Goal: Find specific page/section: Find specific page/section

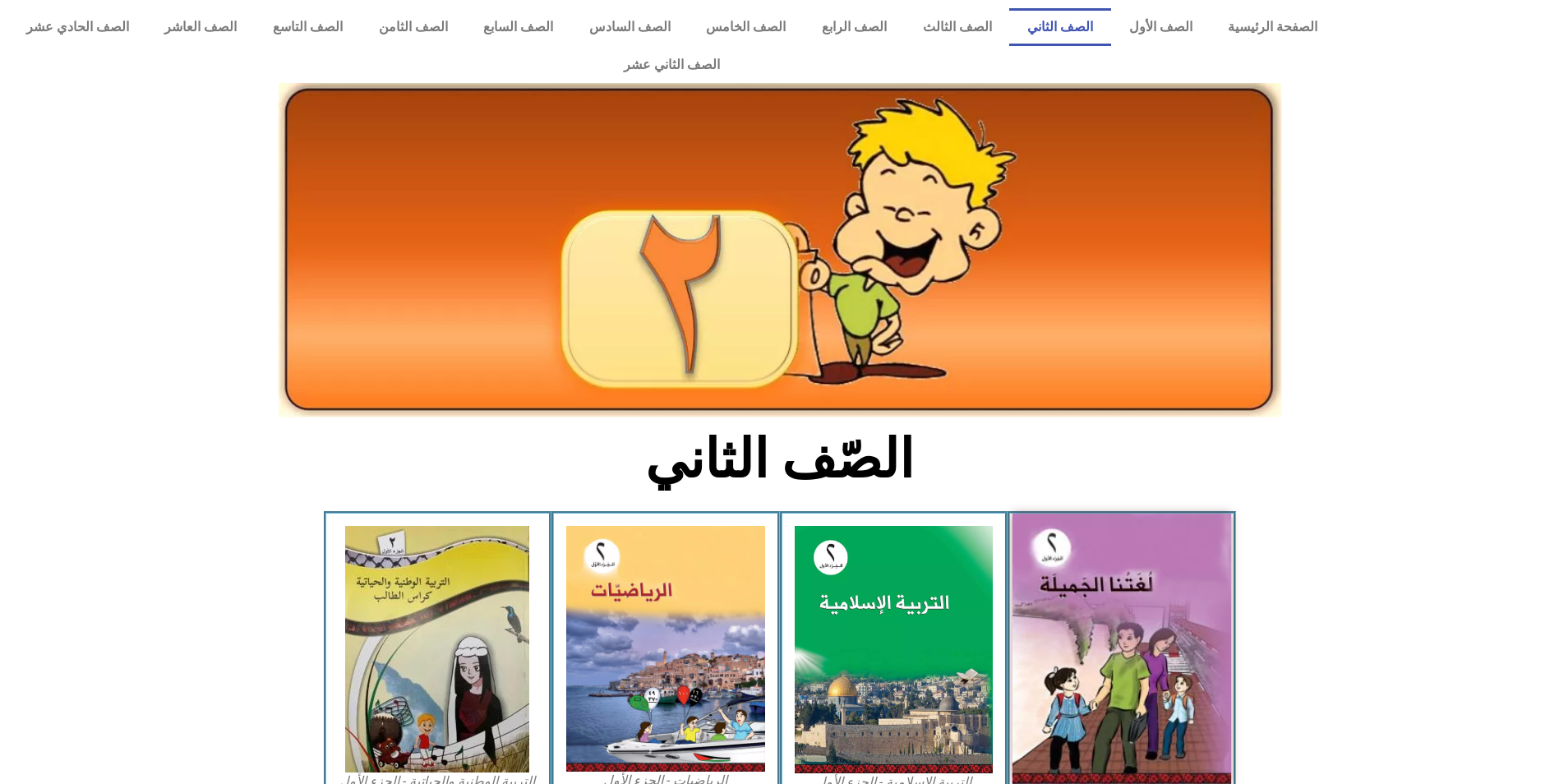
click at [1105, 535] on img at bounding box center [1122, 649] width 218 height 270
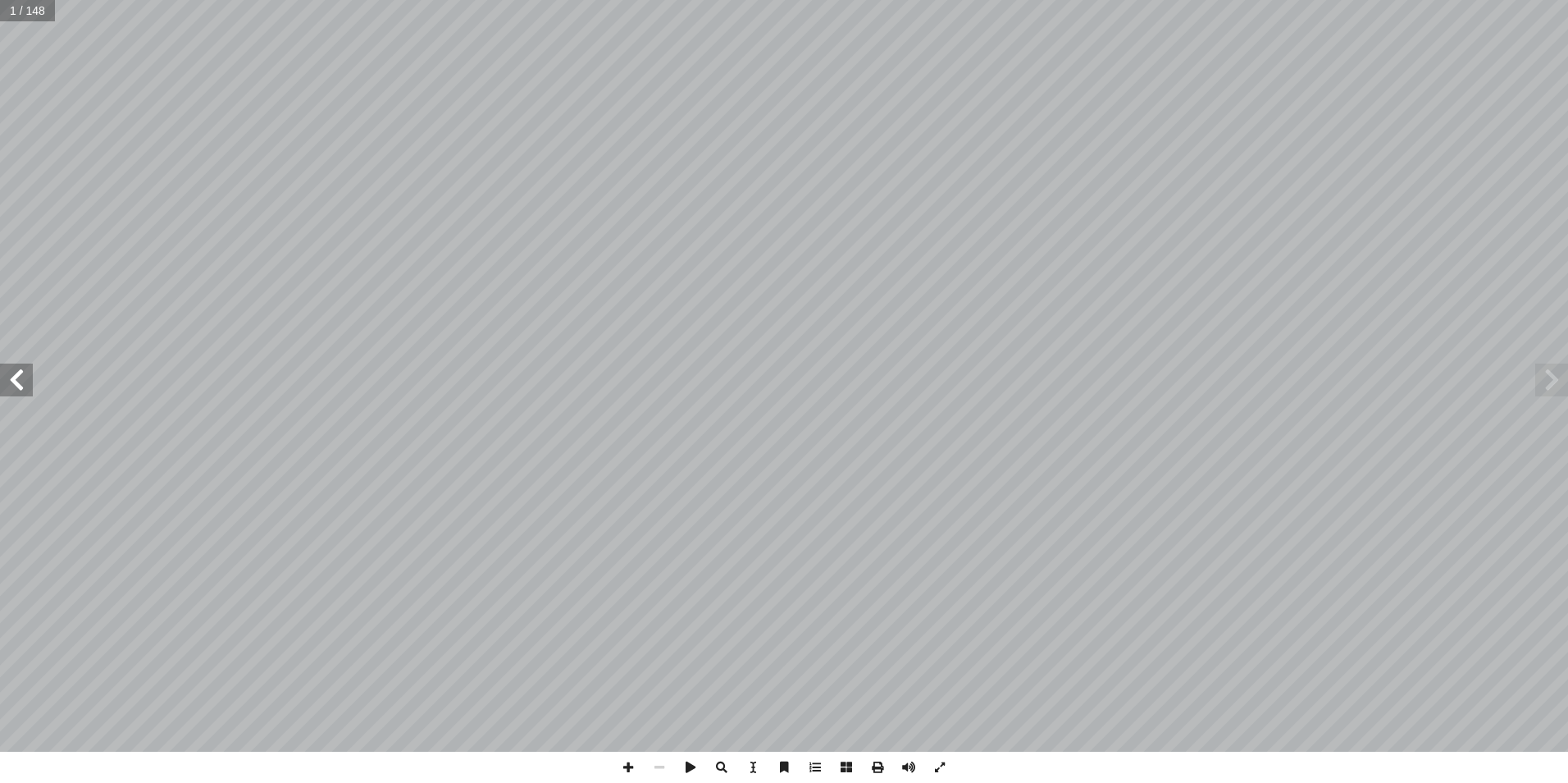
drag, startPoint x: 25, startPoint y: 380, endPoint x: 25, endPoint y: 394, distance: 14.0
click at [25, 385] on span at bounding box center [16, 380] width 32 height 32
click at [19, 375] on span at bounding box center [16, 380] width 32 height 32
click at [16, 375] on span at bounding box center [16, 380] width 32 height 32
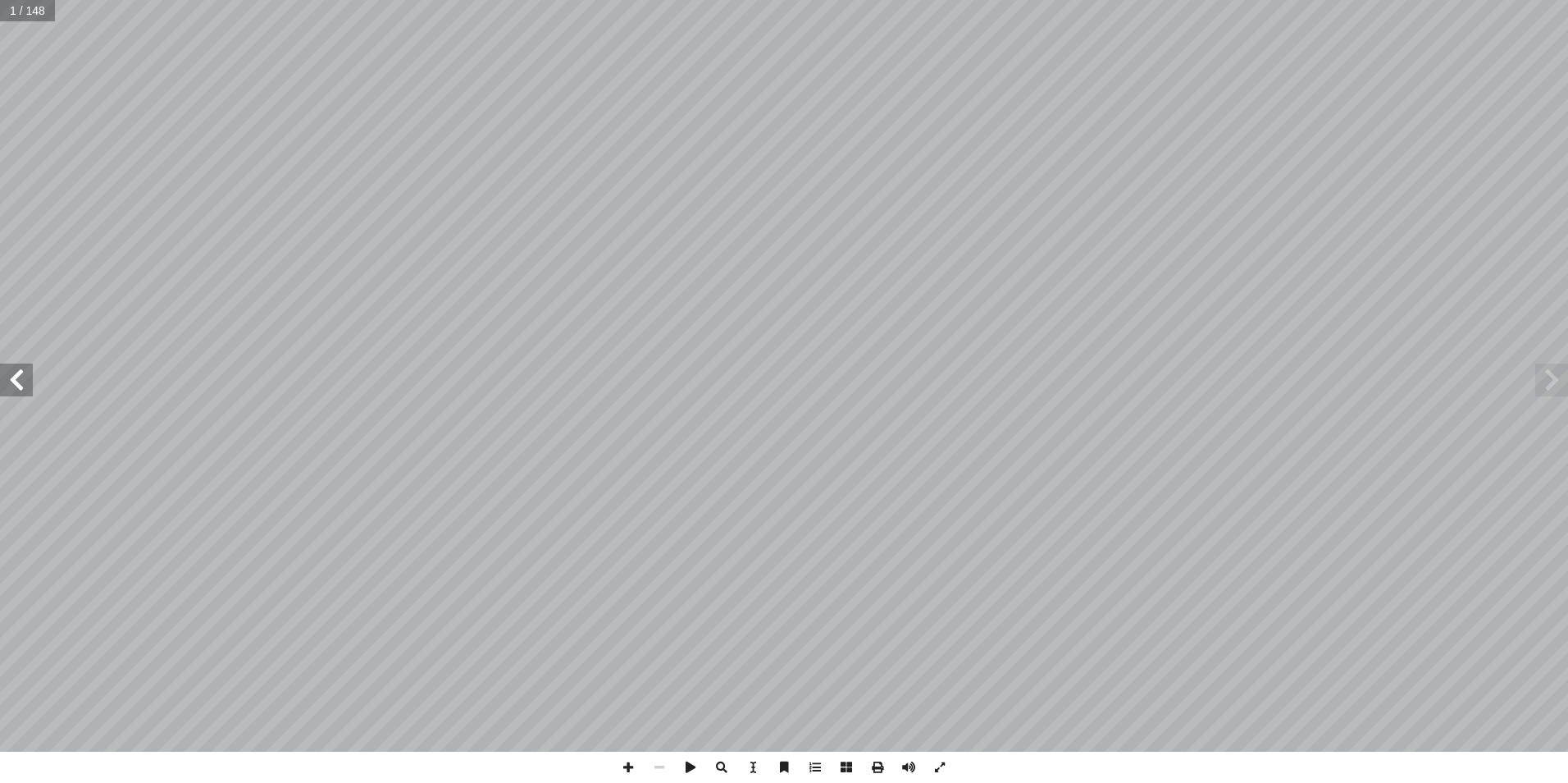
click at [16, 375] on span at bounding box center [16, 380] width 32 height 32
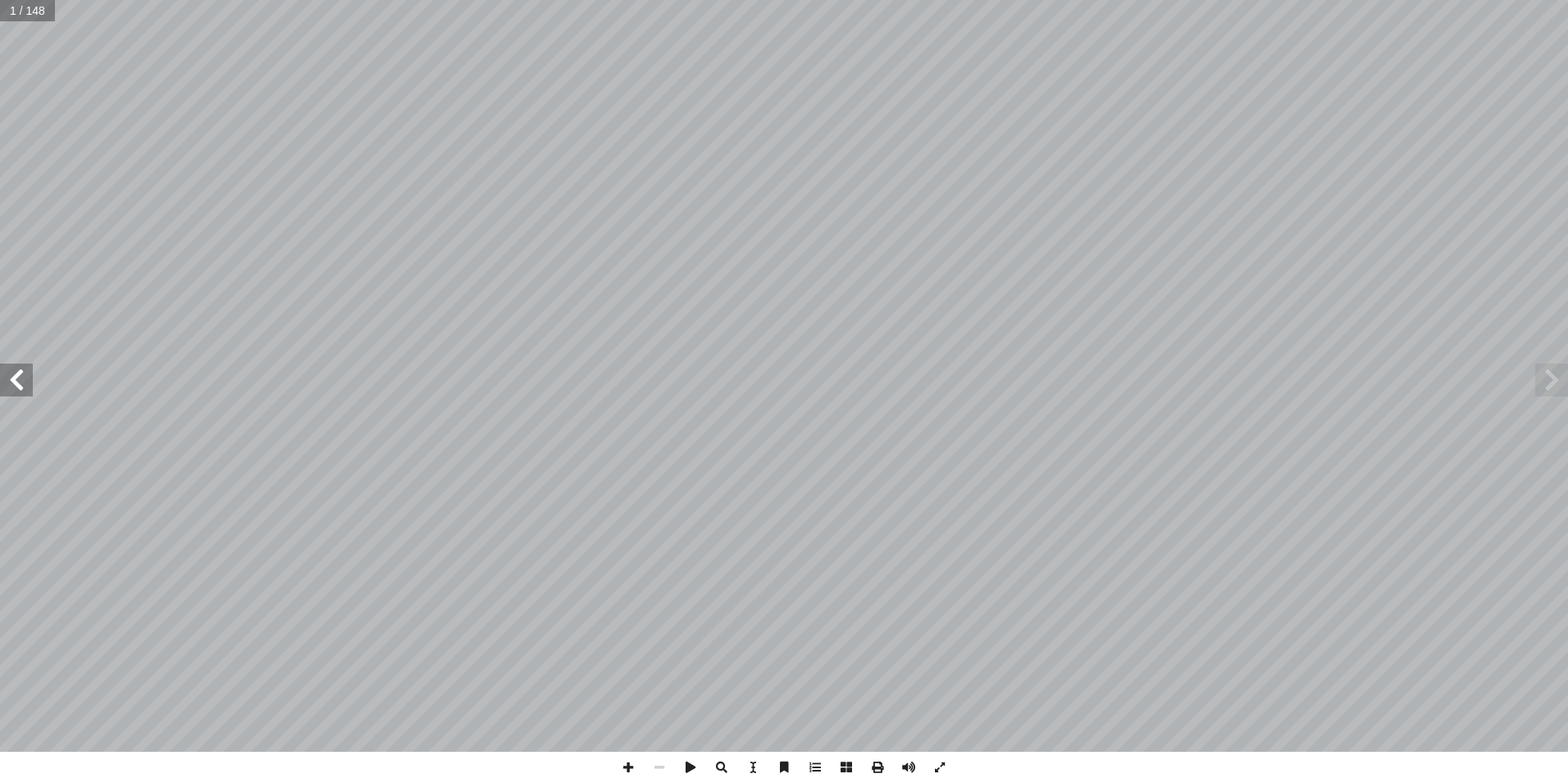
click at [16, 375] on span at bounding box center [16, 380] width 32 height 32
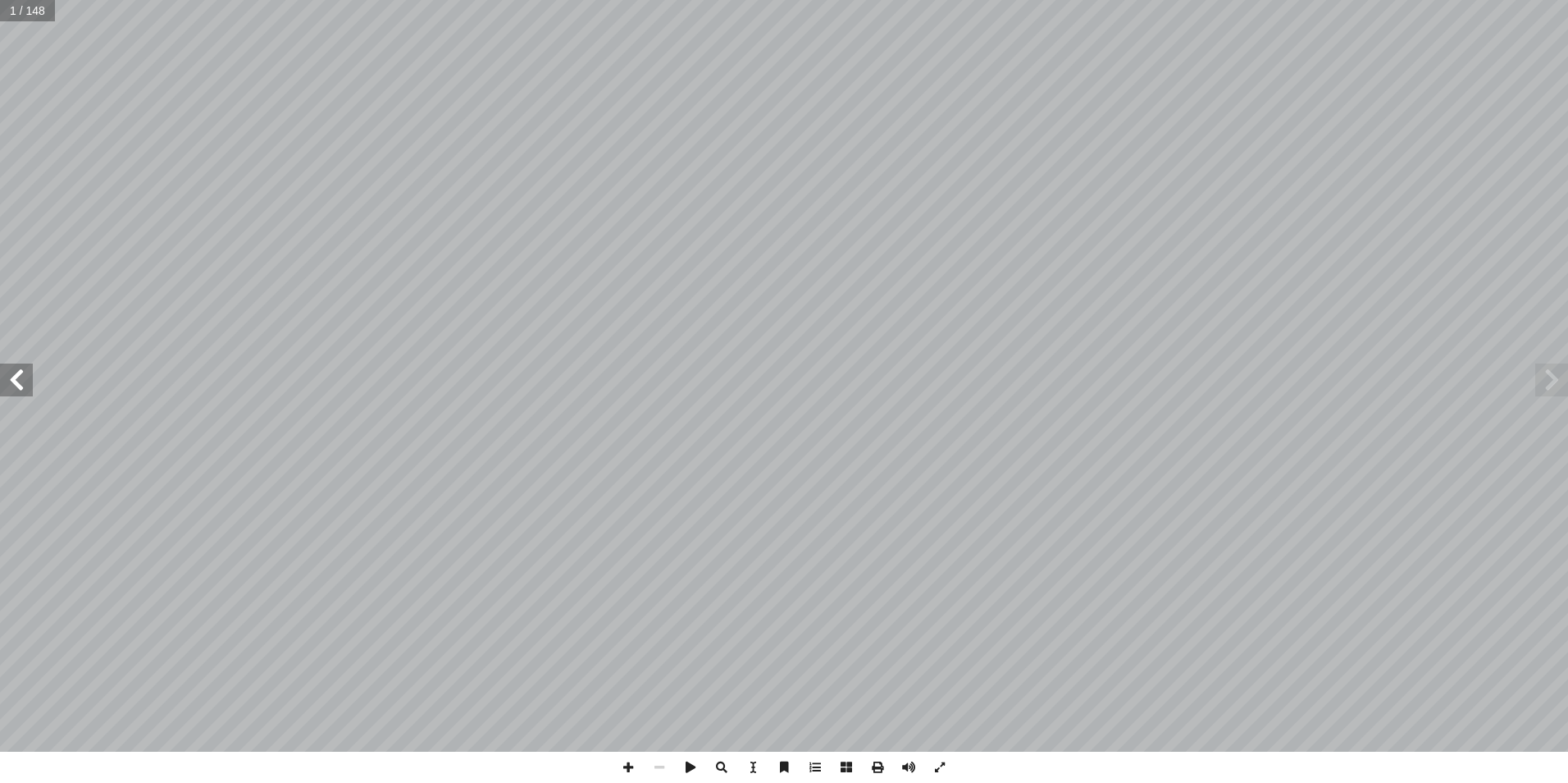
click at [16, 375] on span at bounding box center [16, 380] width 32 height 32
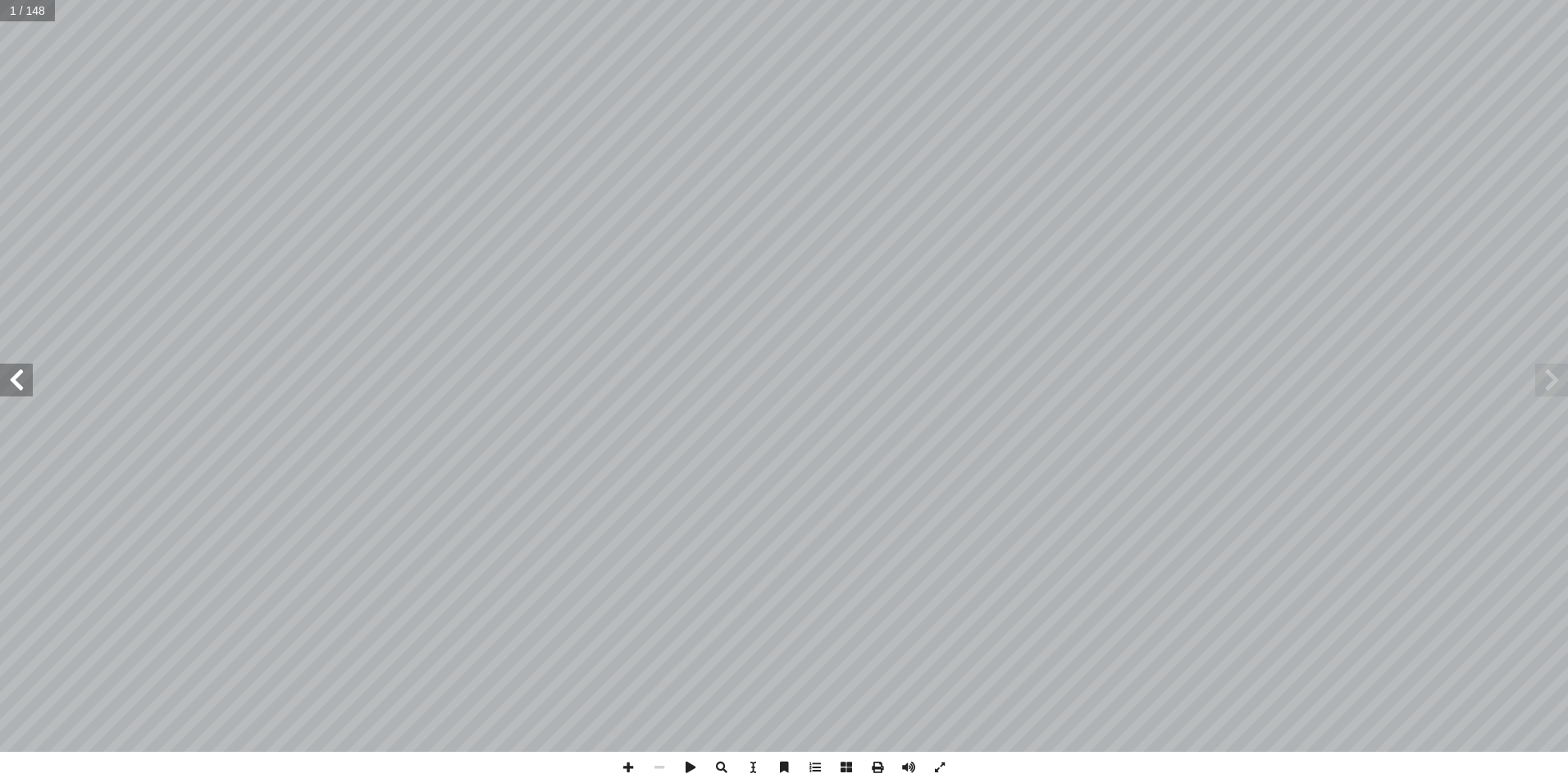
click at [16, 375] on span at bounding box center [16, 380] width 32 height 32
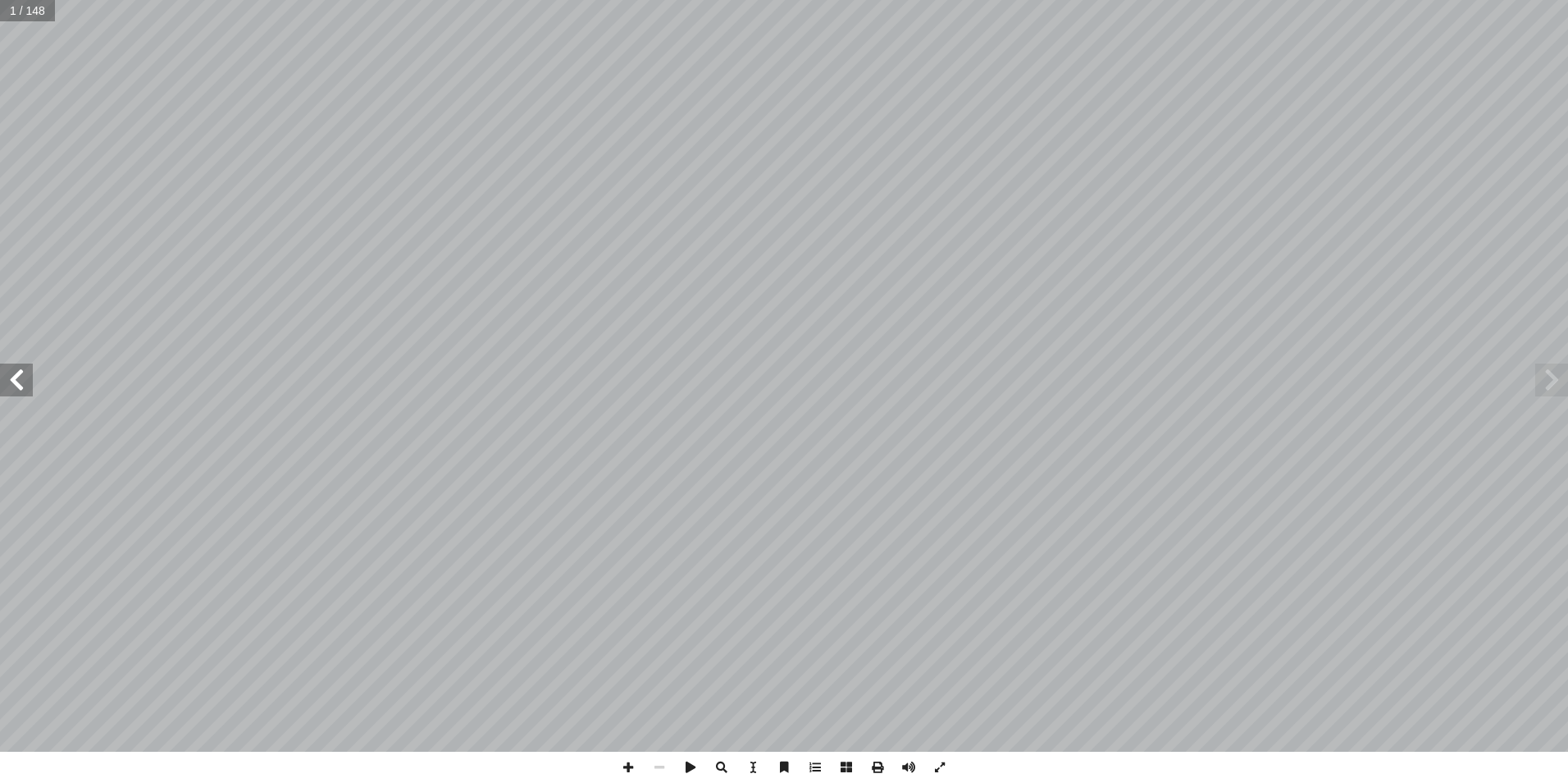
click at [16, 375] on span at bounding box center [16, 380] width 32 height 32
click at [20, 375] on span at bounding box center [16, 380] width 32 height 32
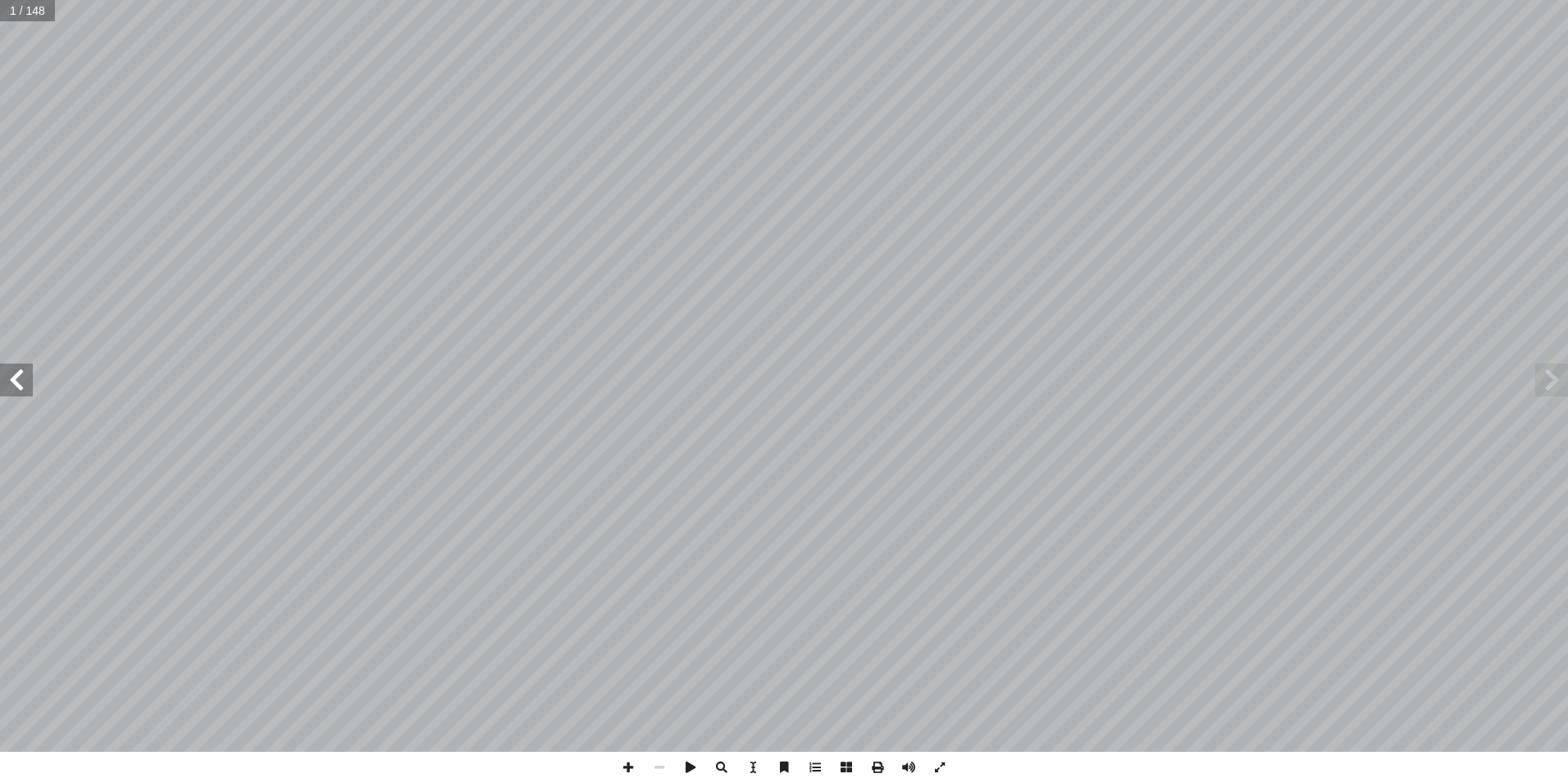
click at [20, 375] on span at bounding box center [16, 380] width 32 height 32
click at [21, 375] on span at bounding box center [16, 380] width 32 height 32
click at [22, 374] on span at bounding box center [16, 380] width 32 height 32
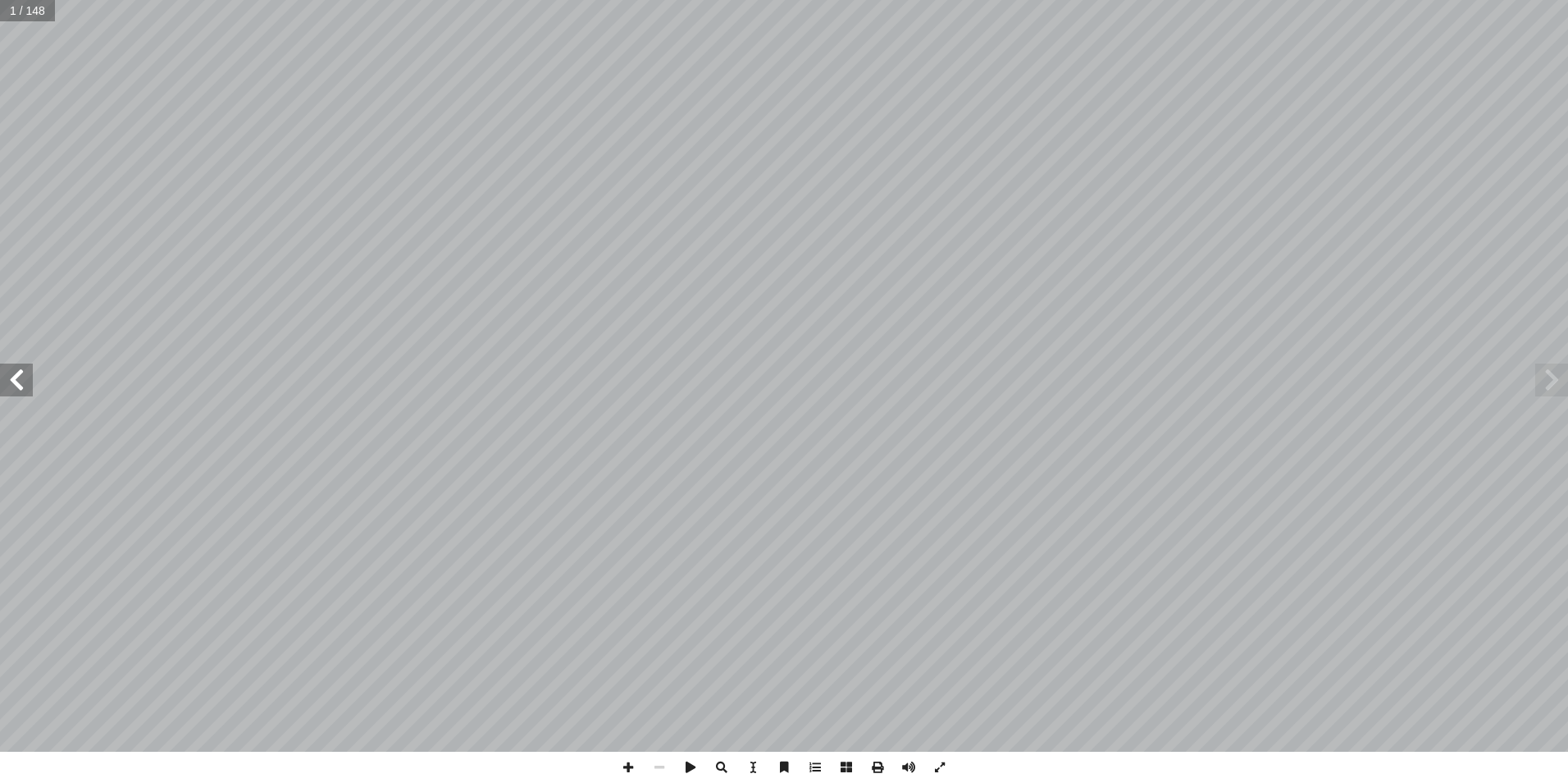
click at [22, 374] on span at bounding box center [16, 380] width 32 height 32
click at [24, 374] on span at bounding box center [16, 380] width 32 height 32
click at [28, 374] on span at bounding box center [16, 380] width 32 height 32
click at [29, 371] on span at bounding box center [16, 380] width 32 height 32
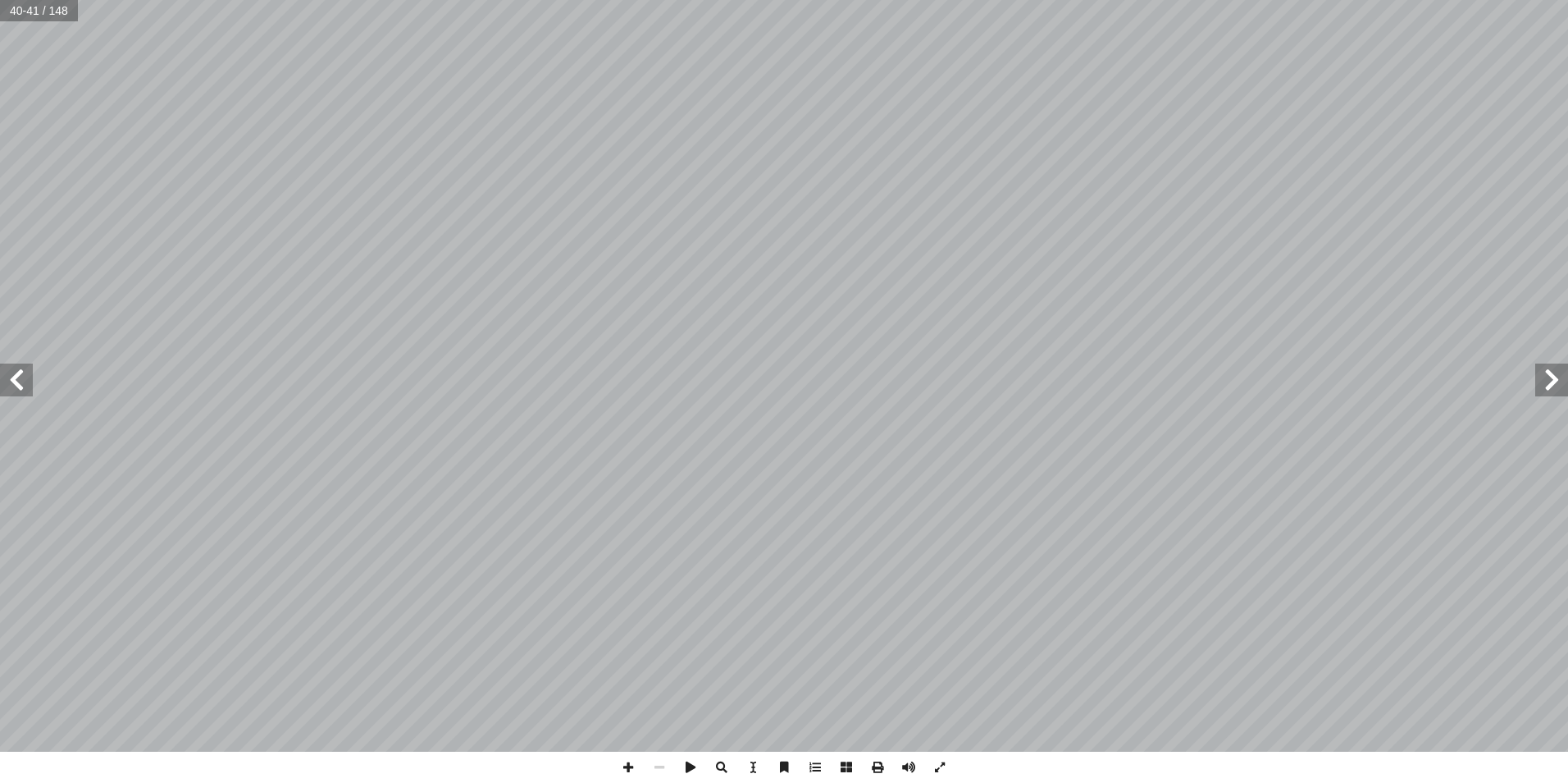
click at [29, 371] on span at bounding box center [16, 380] width 32 height 32
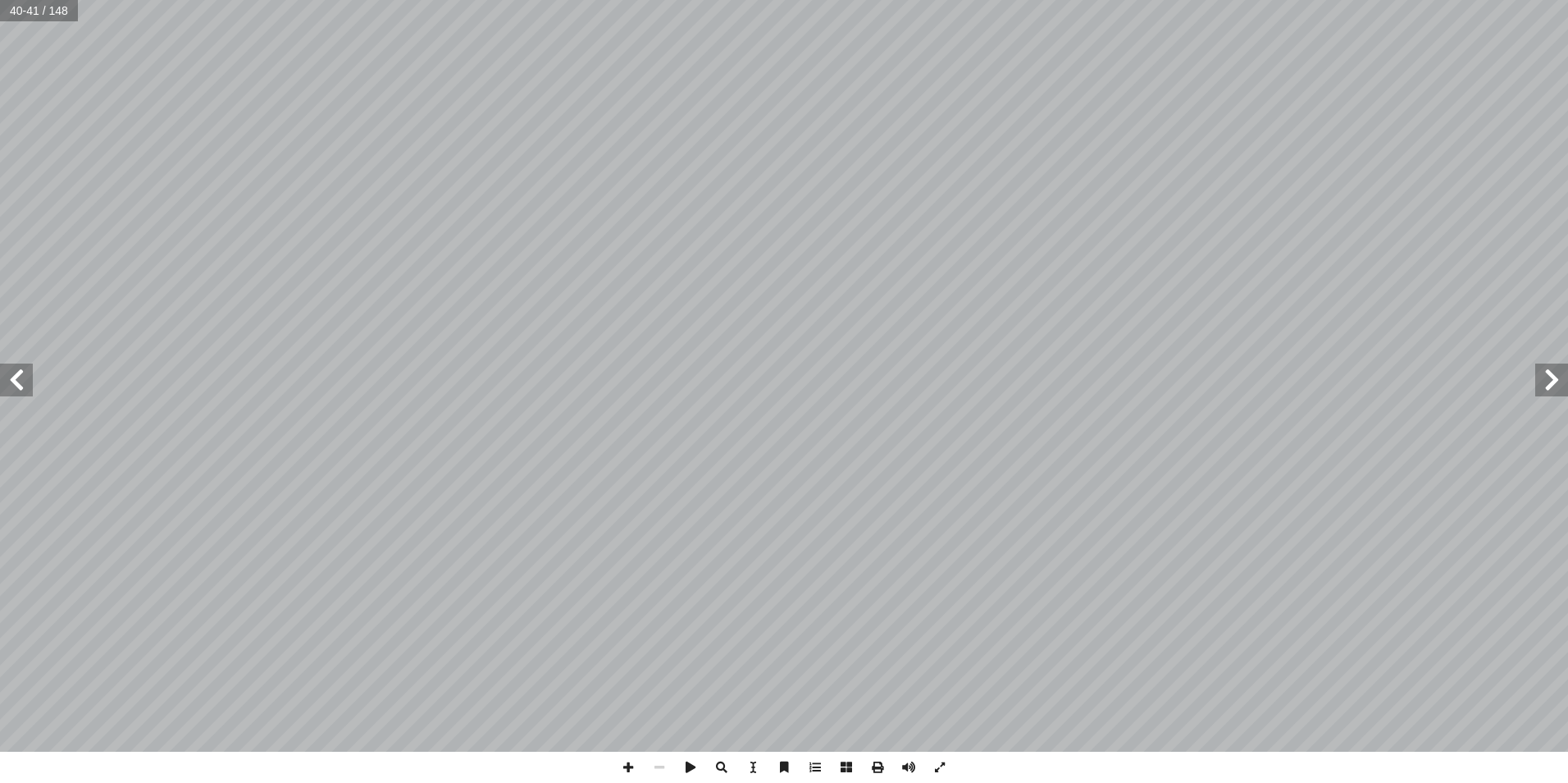
click at [29, 371] on span at bounding box center [16, 380] width 32 height 32
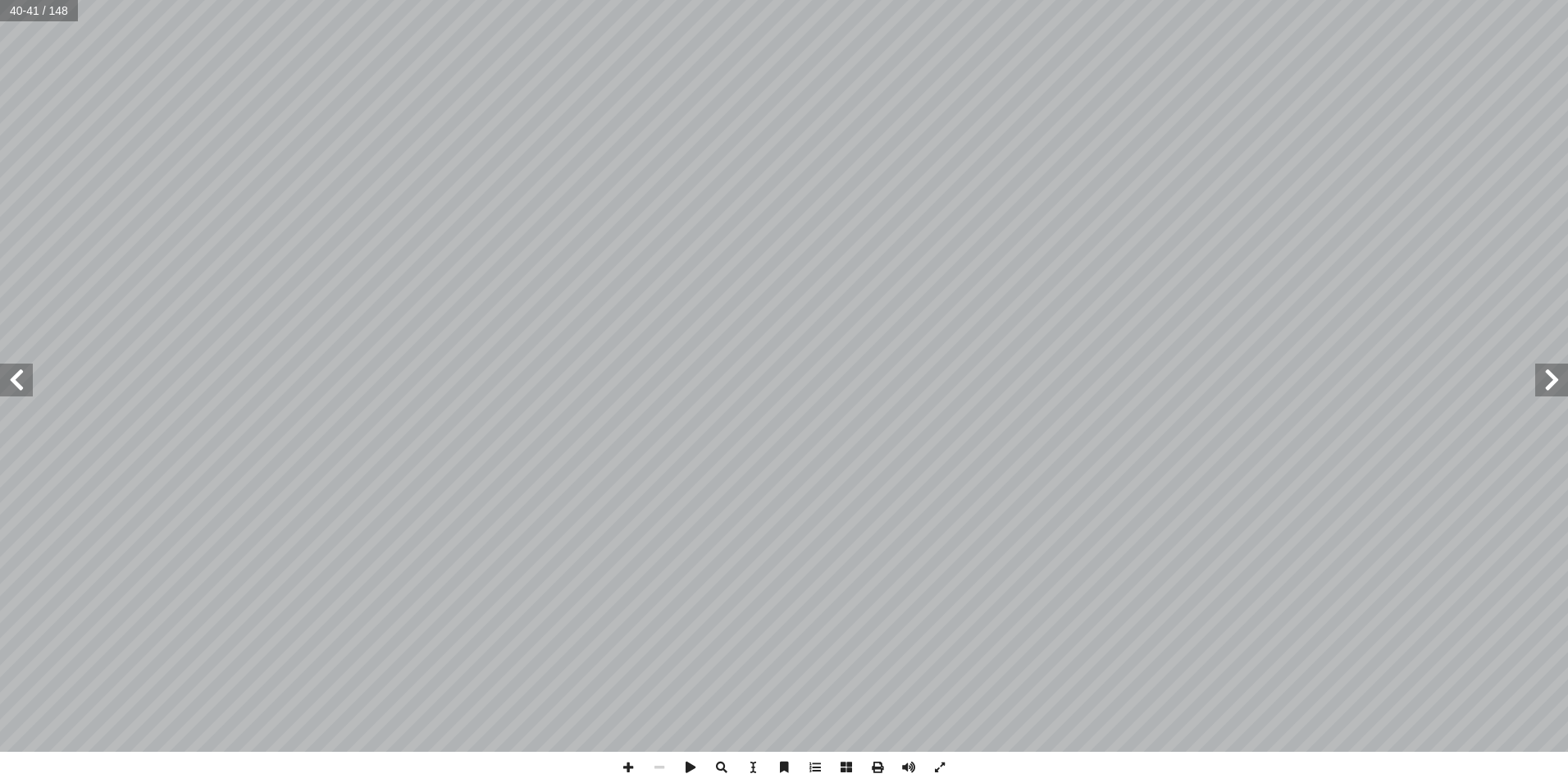
click at [29, 371] on span at bounding box center [16, 380] width 32 height 32
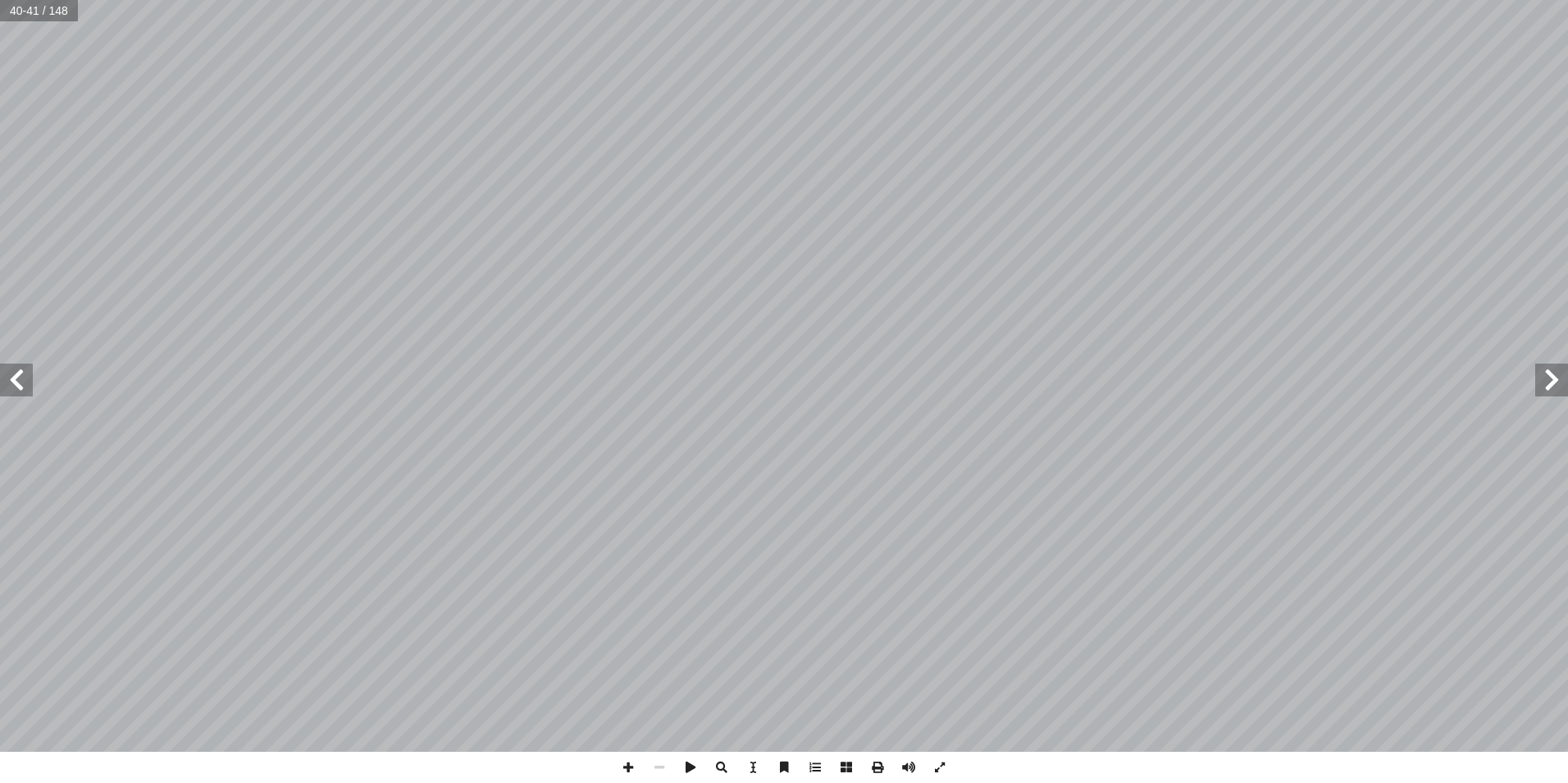
click at [29, 371] on span at bounding box center [16, 380] width 32 height 32
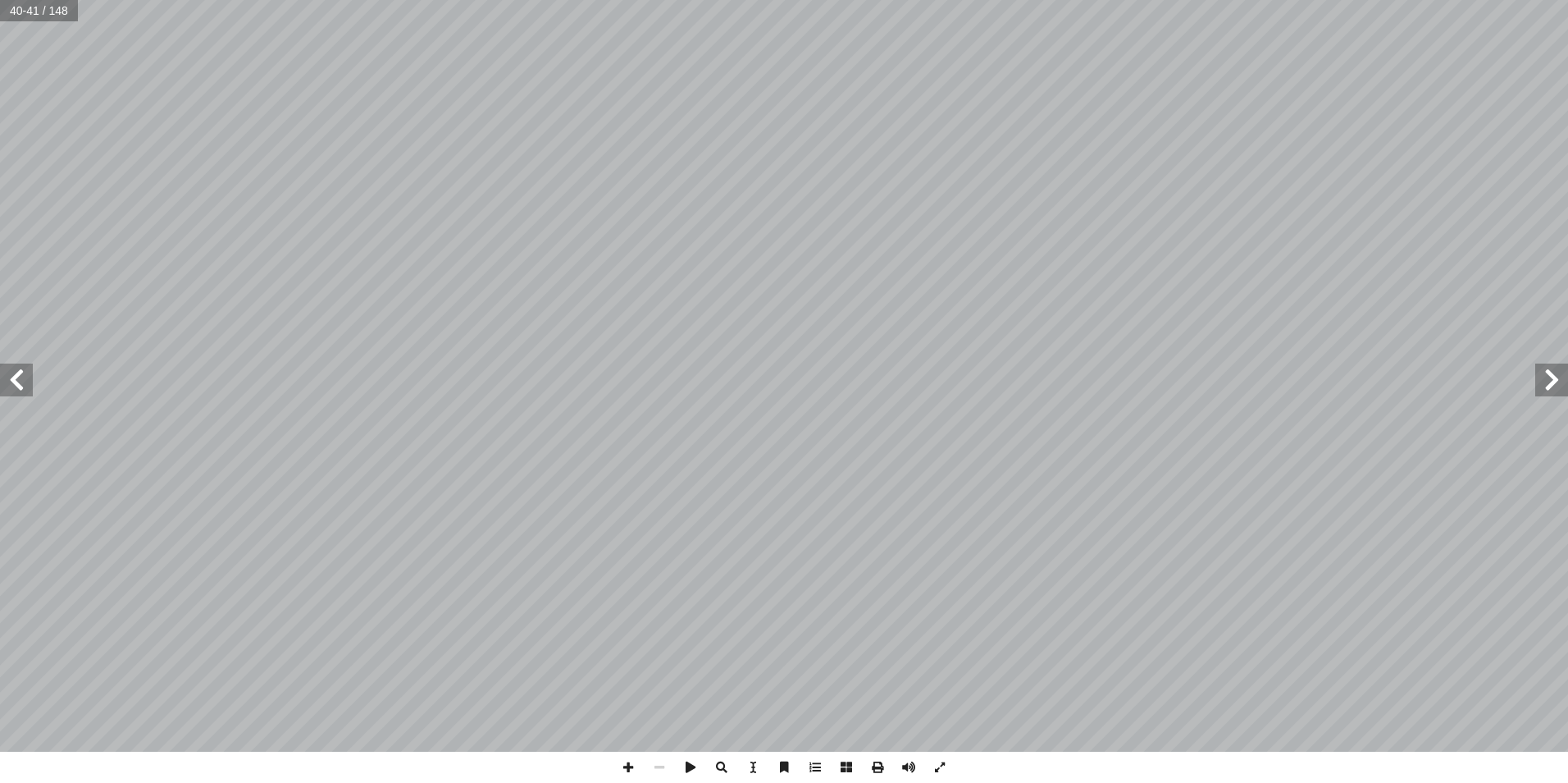
click at [29, 371] on span at bounding box center [16, 380] width 32 height 32
click at [1543, 383] on span at bounding box center [1551, 380] width 32 height 32
click at [1551, 387] on span at bounding box center [1551, 380] width 32 height 32
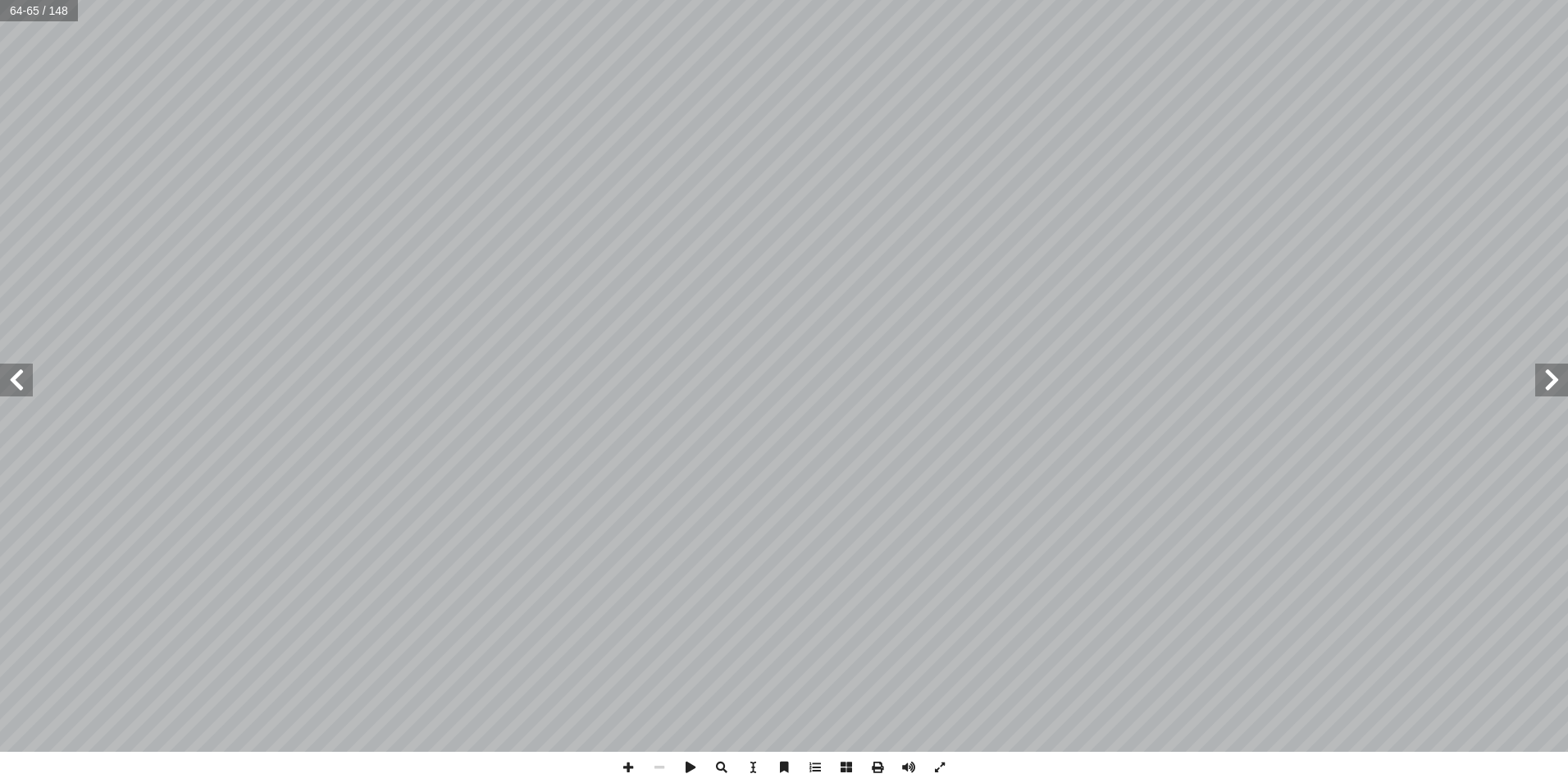
click at [1555, 386] on span at bounding box center [1551, 380] width 32 height 32
click at [1556, 386] on span at bounding box center [1551, 380] width 32 height 32
click at [1555, 382] on span at bounding box center [1551, 380] width 32 height 32
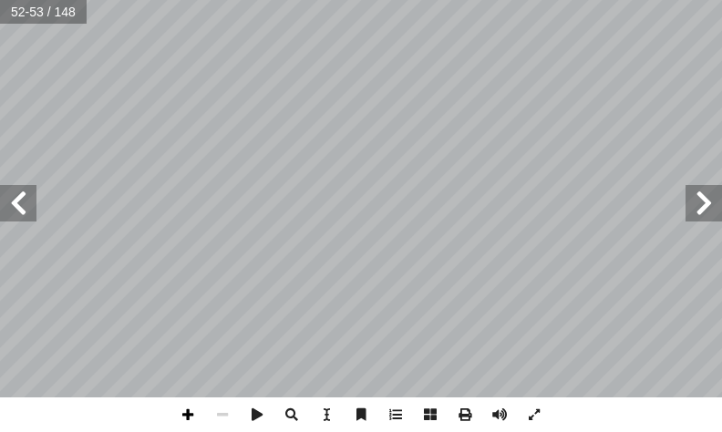
click at [185, 410] on span at bounding box center [187, 414] width 35 height 35
drag, startPoint x: 189, startPoint y: 426, endPoint x: 186, endPoint y: 414, distance: 12.2
click at [186, 422] on span at bounding box center [187, 414] width 35 height 35
